Goal: Find specific page/section: Find specific page/section

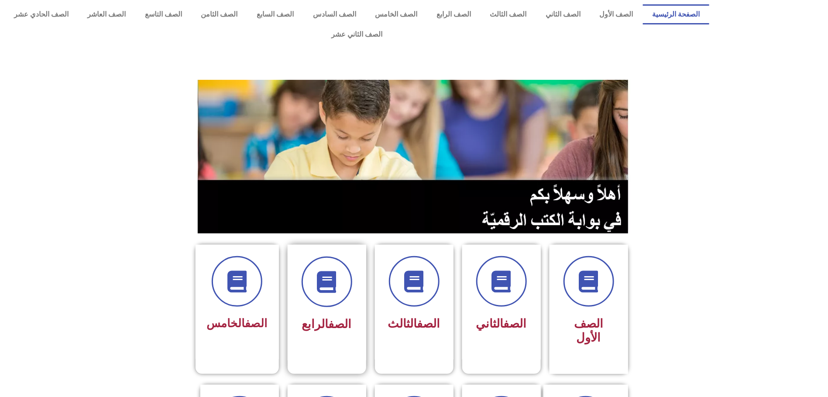
click at [339, 317] on link "الصف" at bounding box center [340, 324] width 23 height 14
click at [329, 317] on link "الصف" at bounding box center [340, 324] width 23 height 14
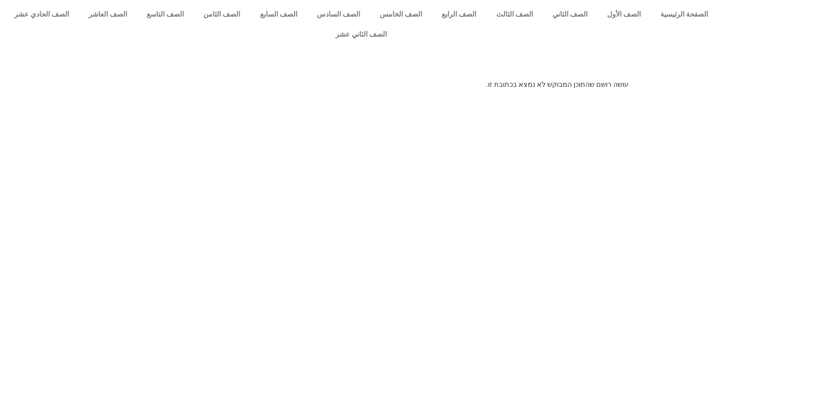
drag, startPoint x: 0, startPoint y: 0, endPoint x: 355, endPoint y: 226, distance: 421.2
click at [355, 96] on html "الصفحة الرئيسية الصف الأول الصف الثاني الصف الثالث الصف الرابع الصف الخامس الصف…" at bounding box center [419, 48] width 838 height 96
click at [473, 12] on link "الصف الرابع" at bounding box center [459, 14] width 54 height 20
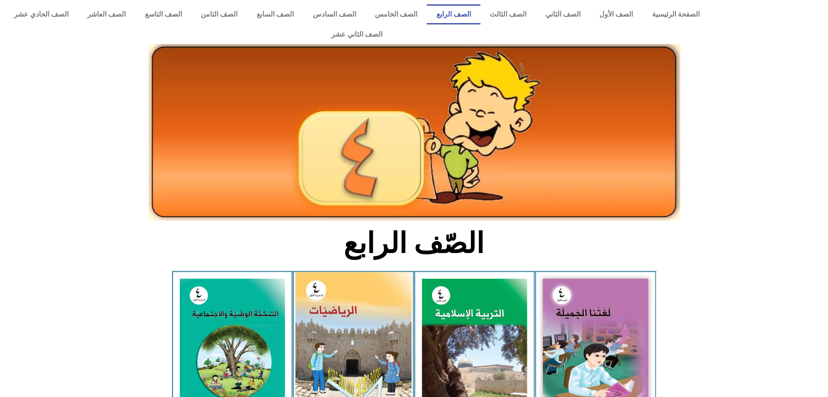
click at [356, 336] on img at bounding box center [353, 344] width 116 height 145
click at [366, 329] on img at bounding box center [353, 344] width 116 height 145
